Goal: Task Accomplishment & Management: Manage account settings

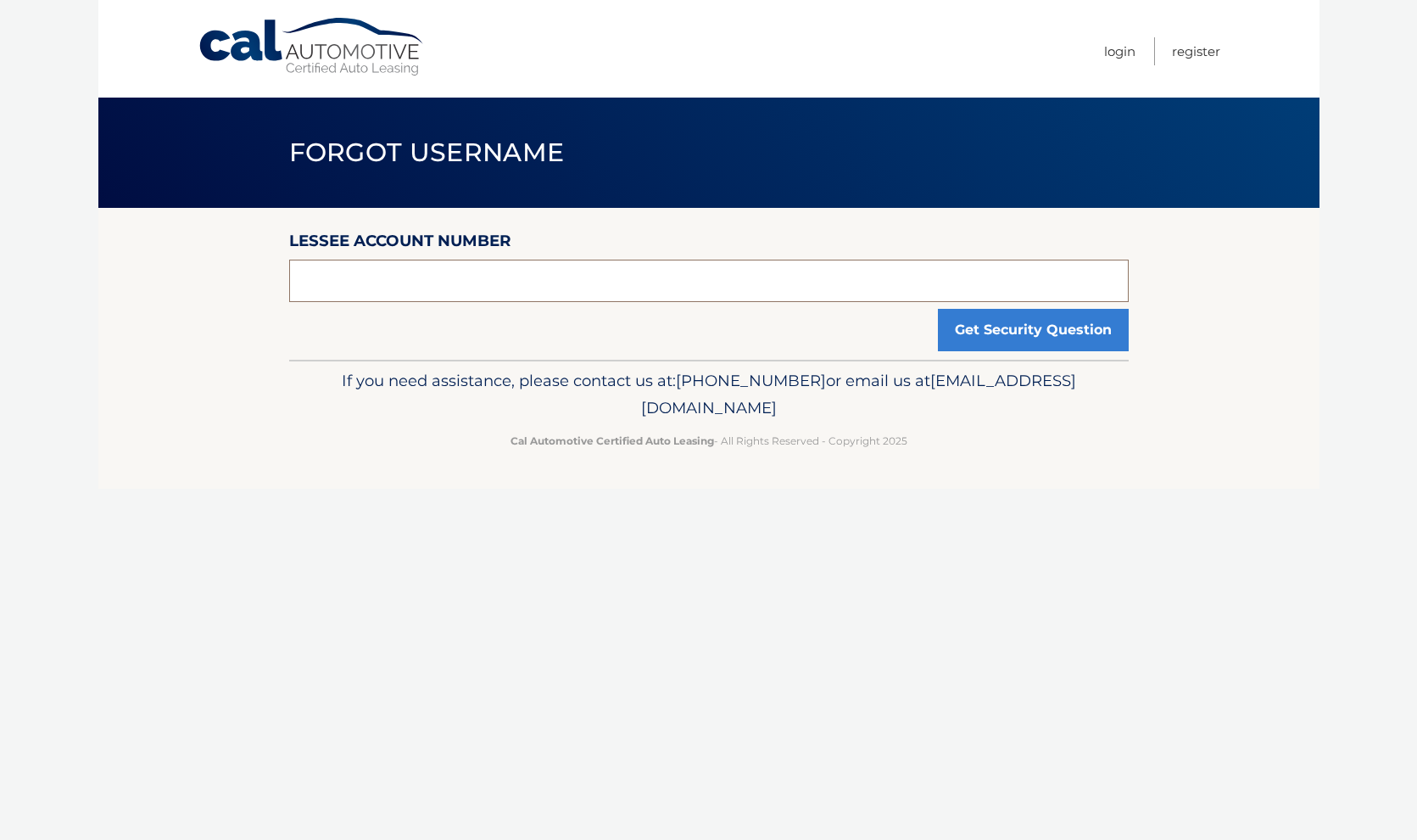
click at [465, 282] on input "text" at bounding box center [708, 280] width 840 height 42
type input "44455953353"
click at [1051, 328] on button "Get Security Question" at bounding box center [1033, 330] width 191 height 42
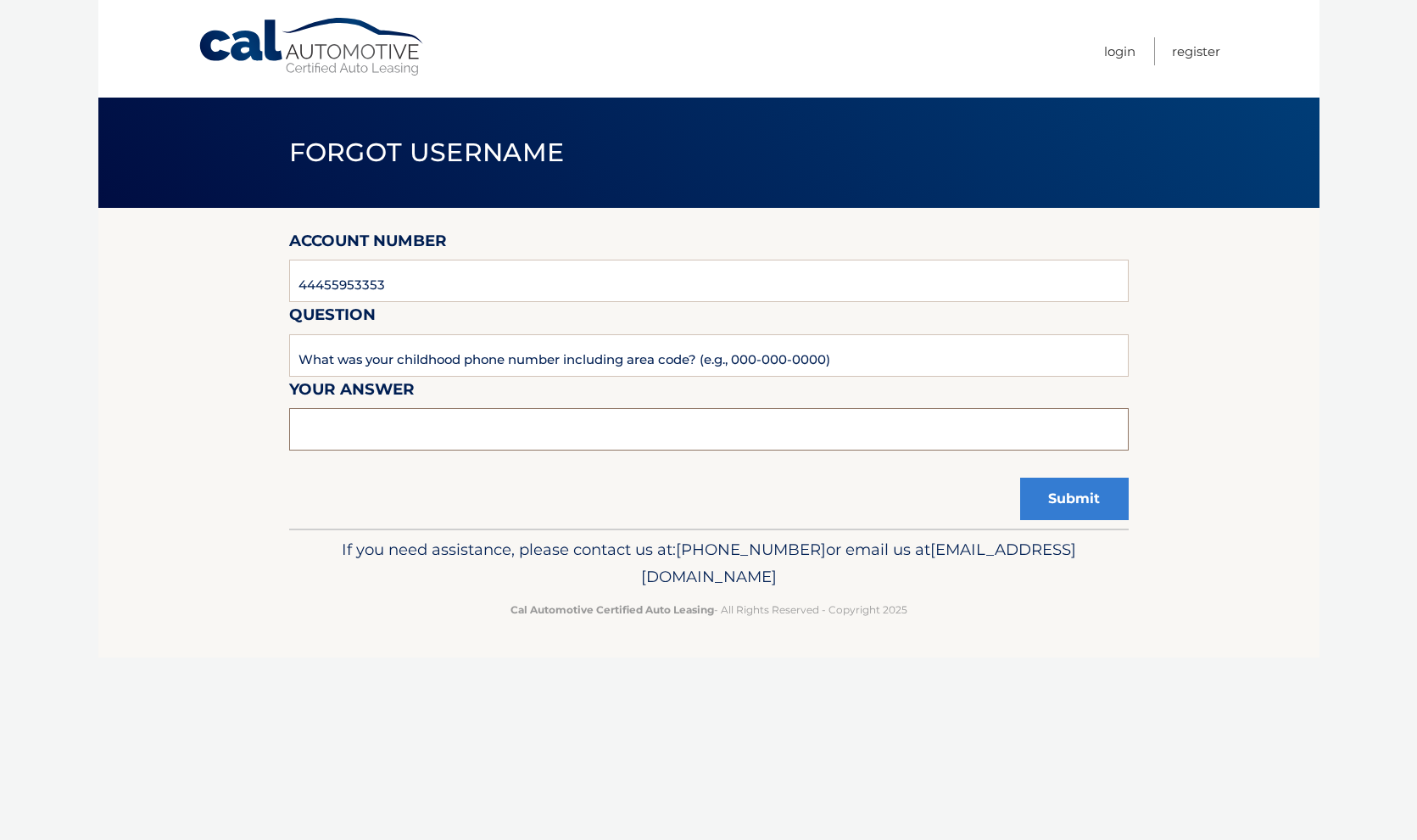
click at [527, 430] on input "text" at bounding box center [708, 429] width 840 height 42
type input "7185071379"
drag, startPoint x: 1087, startPoint y: 499, endPoint x: 774, endPoint y: 469, distance: 314.4
click at [1087, 497] on button "Submit" at bounding box center [1074, 498] width 108 height 42
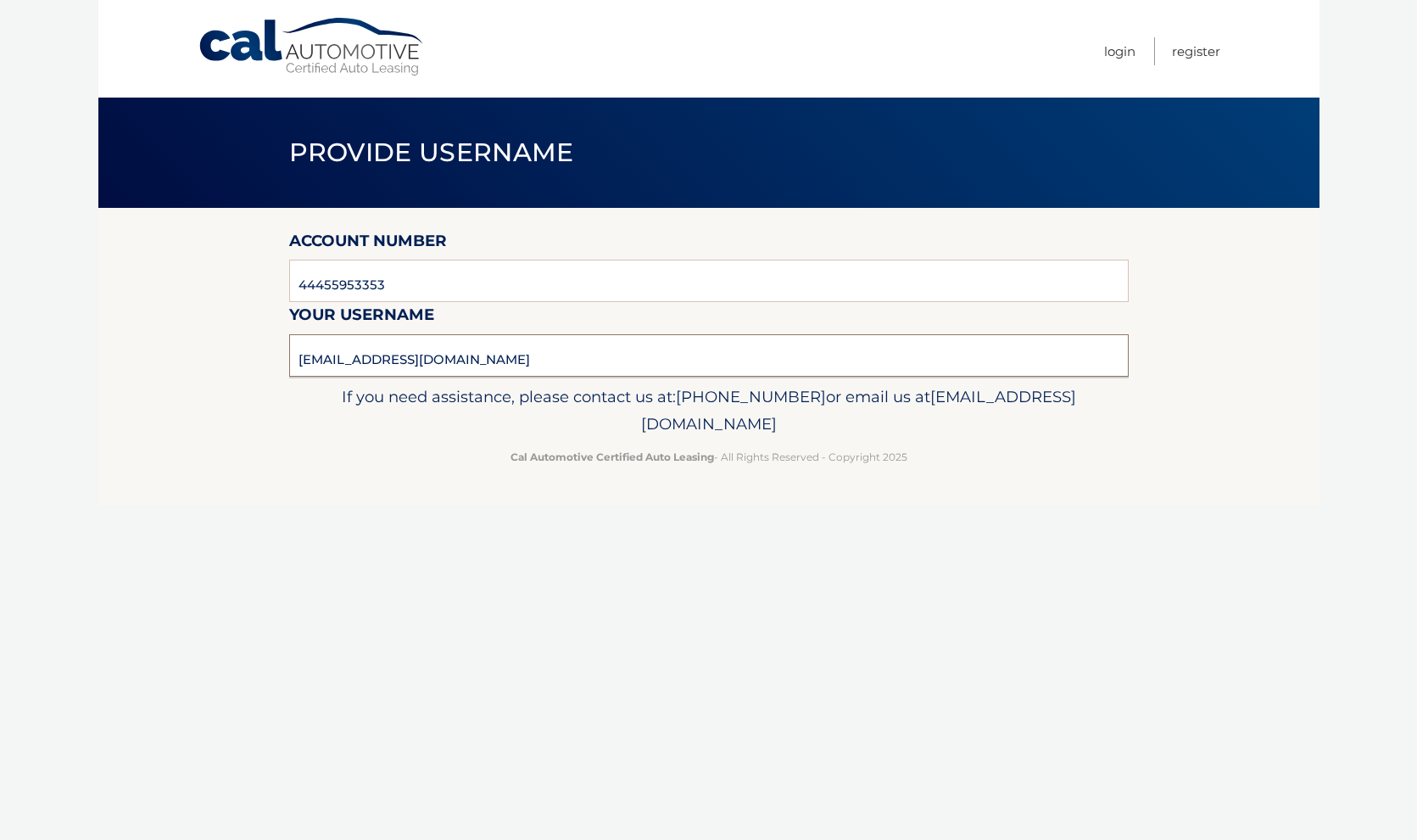
click at [310, 366] on input "mturville@gmail.com" at bounding box center [708, 355] width 840 height 42
drag, startPoint x: 450, startPoint y: 356, endPoint x: 253, endPoint y: 347, distance: 197.2
click at [289, 347] on input "mturville@gmail.com" at bounding box center [708, 355] width 840 height 42
click at [1112, 45] on link "Login" at bounding box center [1119, 51] width 31 height 28
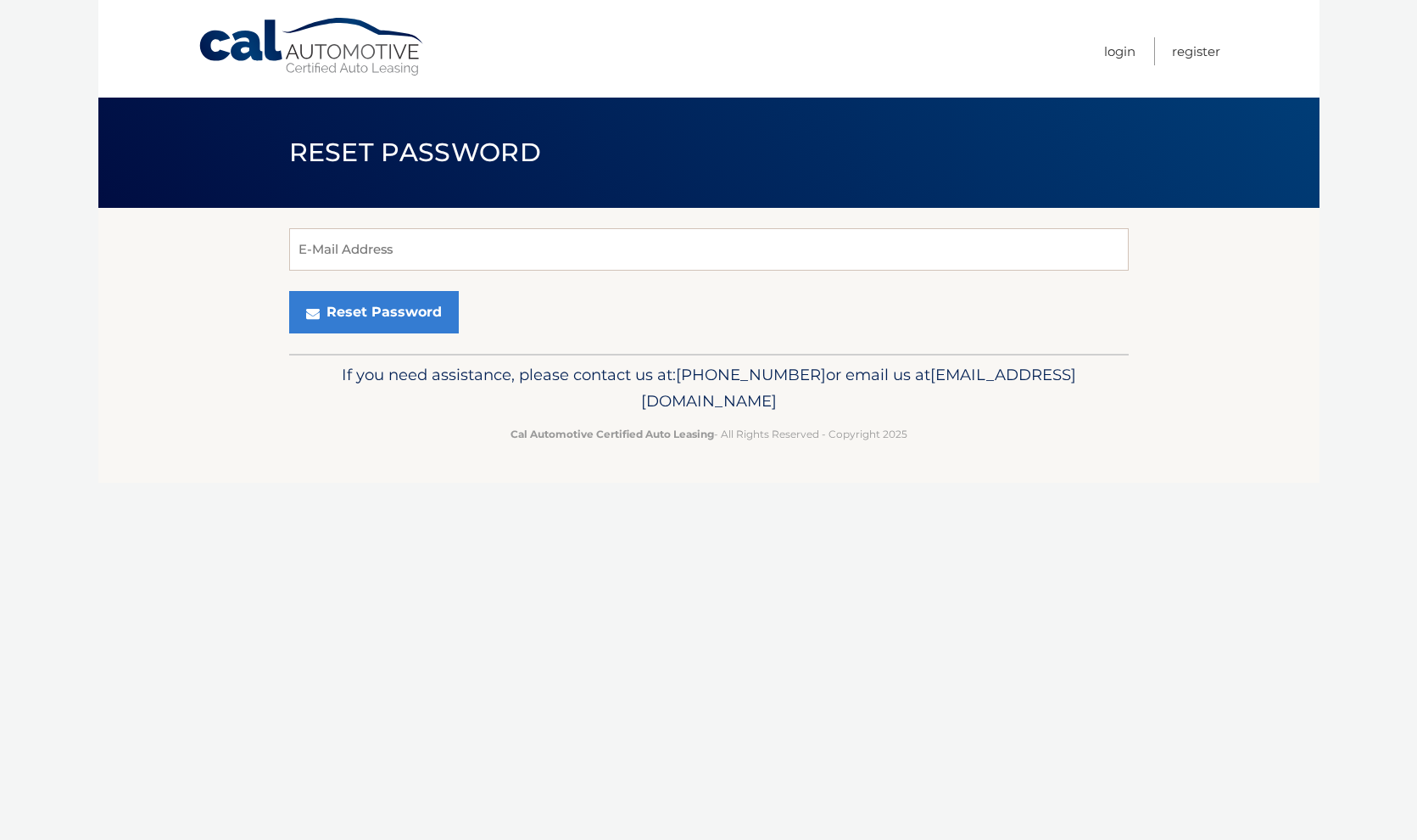
drag, startPoint x: 562, startPoint y: 401, endPoint x: 856, endPoint y: 409, distance: 294.1
click at [856, 409] on span "[EMAIL_ADDRESS][DOMAIN_NAME]" at bounding box center [858, 388] width 435 height 47
copy span "[EMAIL_ADDRESS][DOMAIN_NAME]"
